Goal: Book appointment/travel/reservation

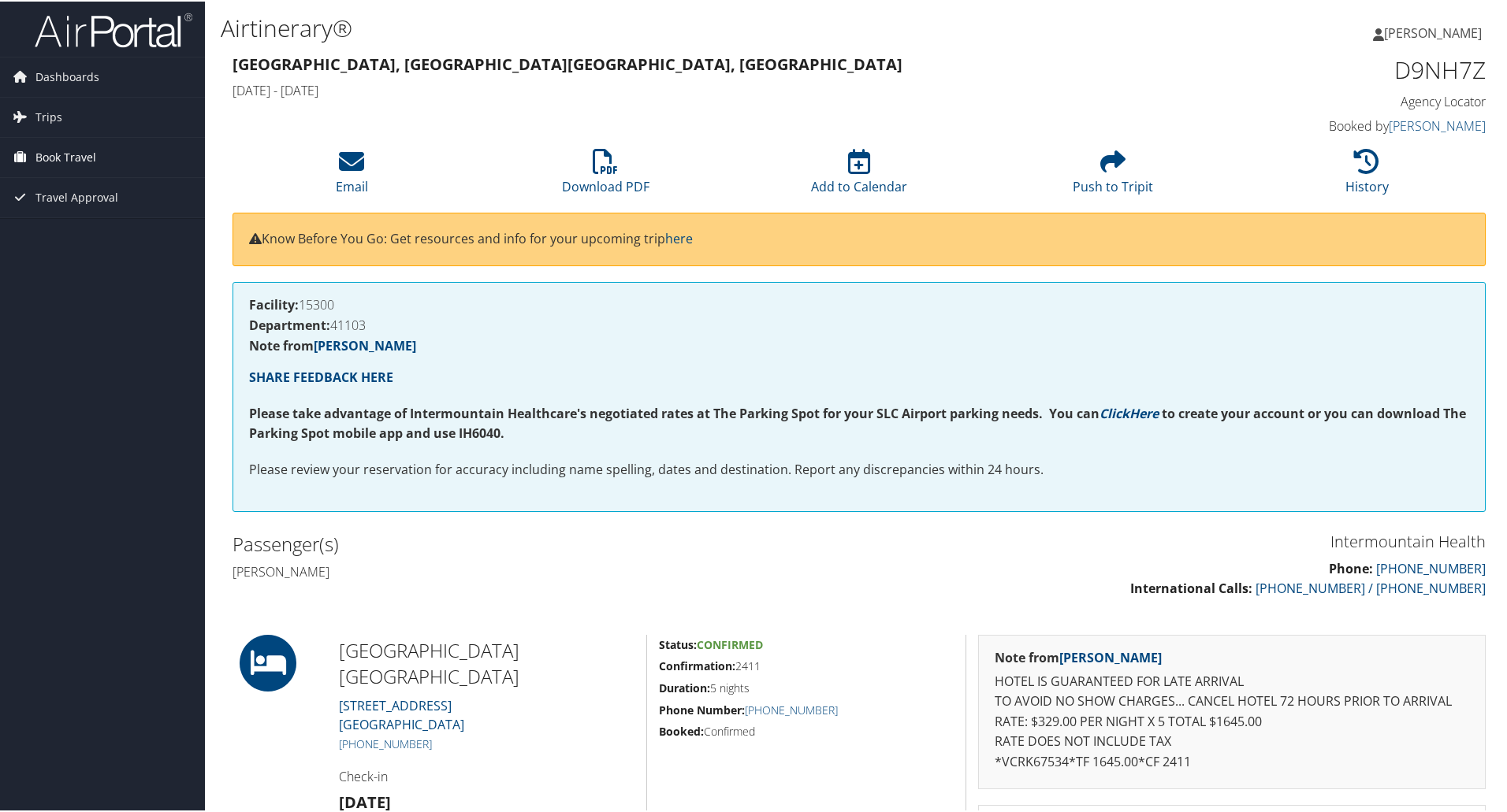
click at [49, 149] on span "Book Travel" at bounding box center [65, 156] width 61 height 40
click at [62, 236] on link "Book/Manage Online Trips" at bounding box center [102, 235] width 205 height 24
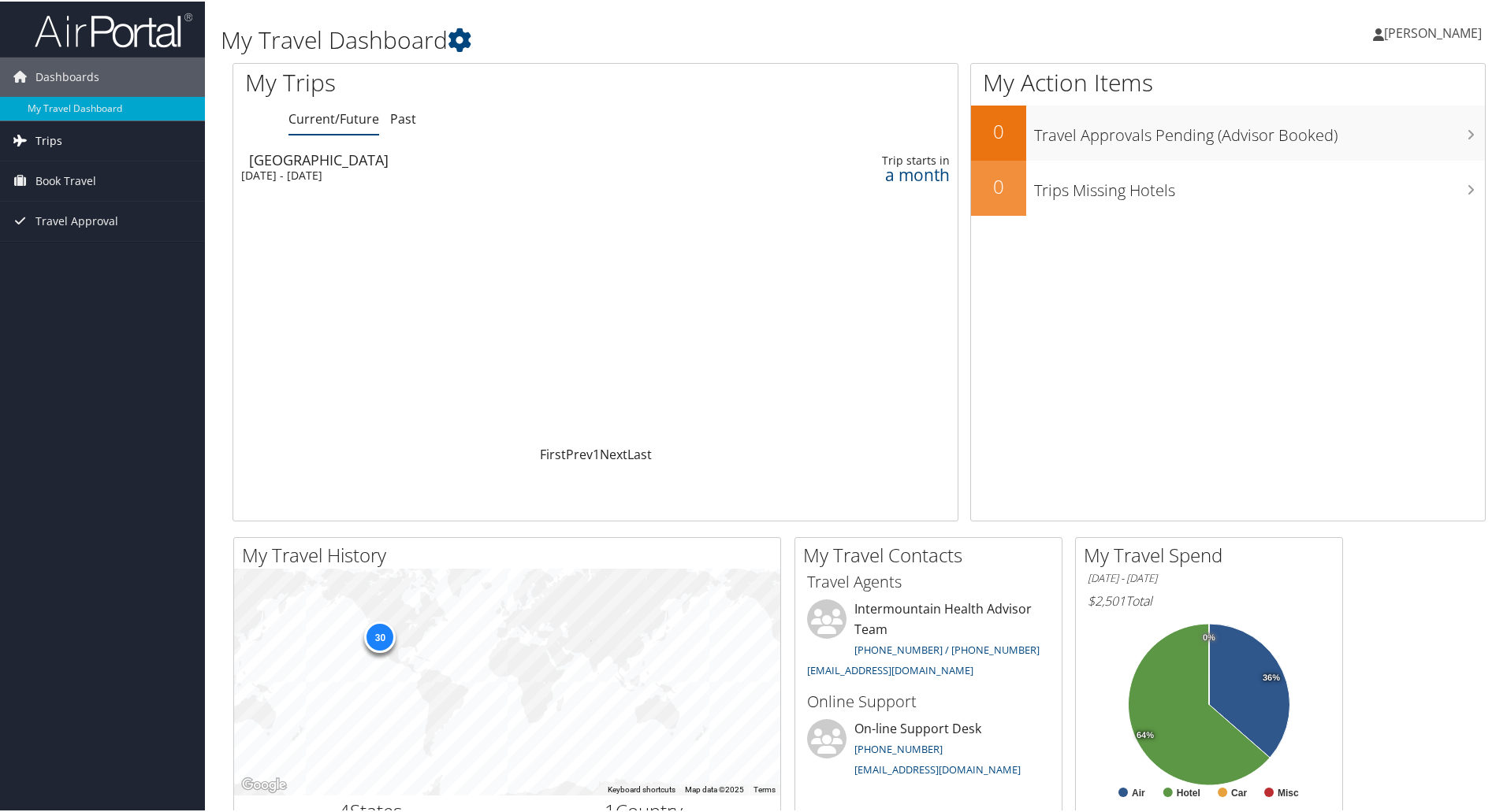
click at [48, 146] on span "Trips" at bounding box center [48, 139] width 26 height 40
click at [104, 163] on link "Current/Future Trips" at bounding box center [102, 170] width 205 height 24
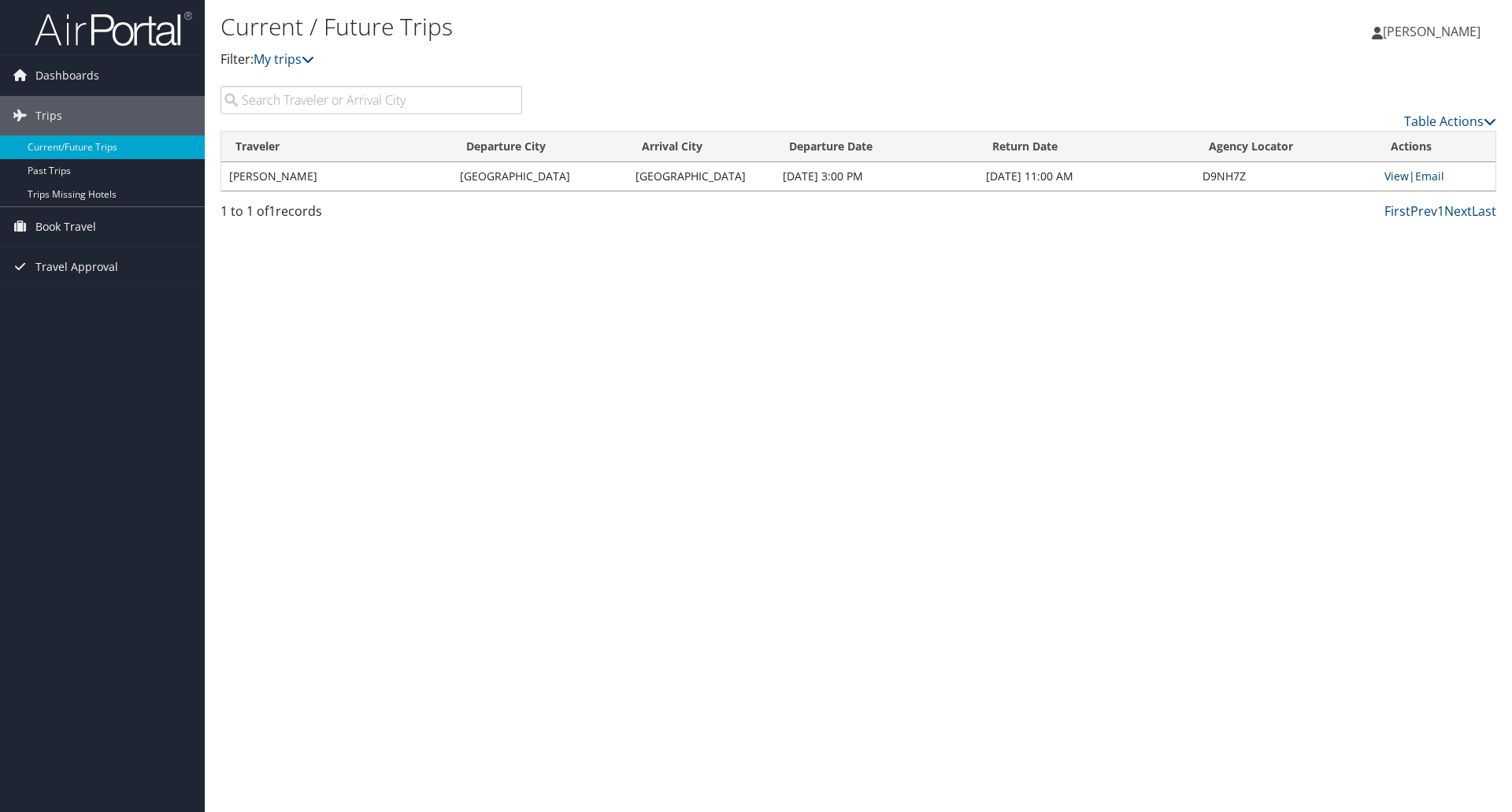
click at [1386, 175] on link "View" at bounding box center [1397, 176] width 25 height 15
